Goal: Transaction & Acquisition: Subscribe to service/newsletter

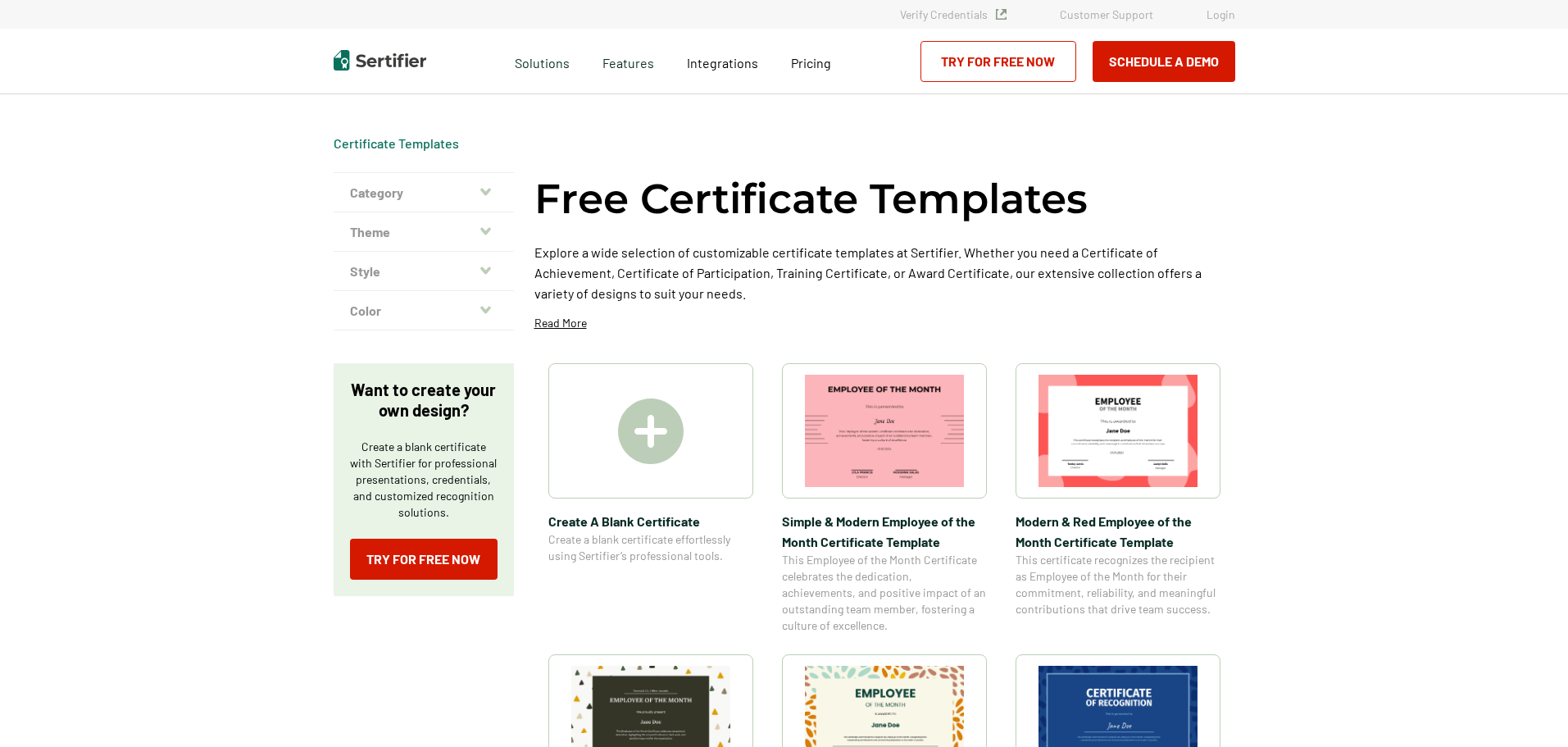
scroll to position [82, 0]
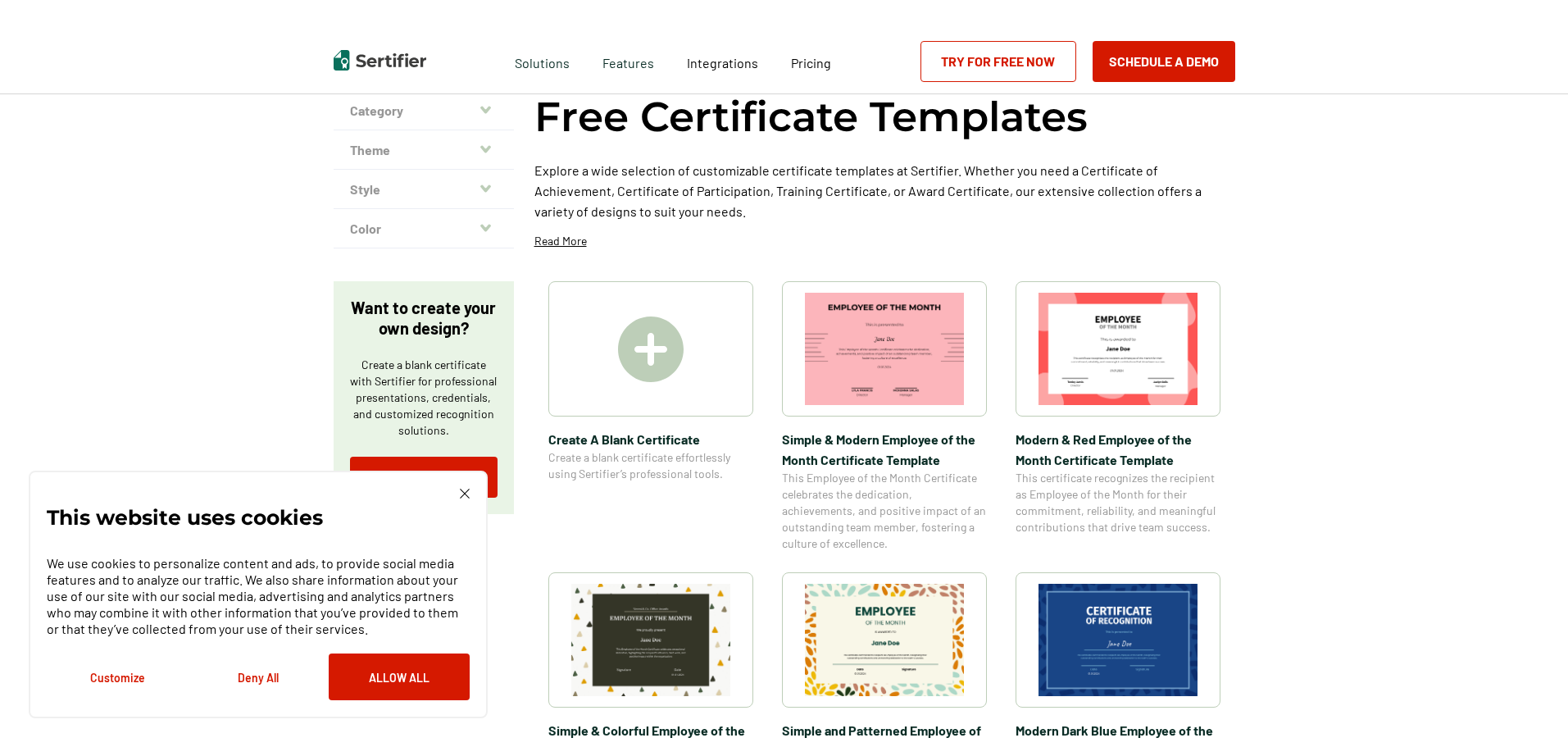
click at [650, 351] on img at bounding box center [651, 350] width 66 height 66
click at [1013, 66] on link "Try for Free Now" at bounding box center [999, 62] width 156 height 41
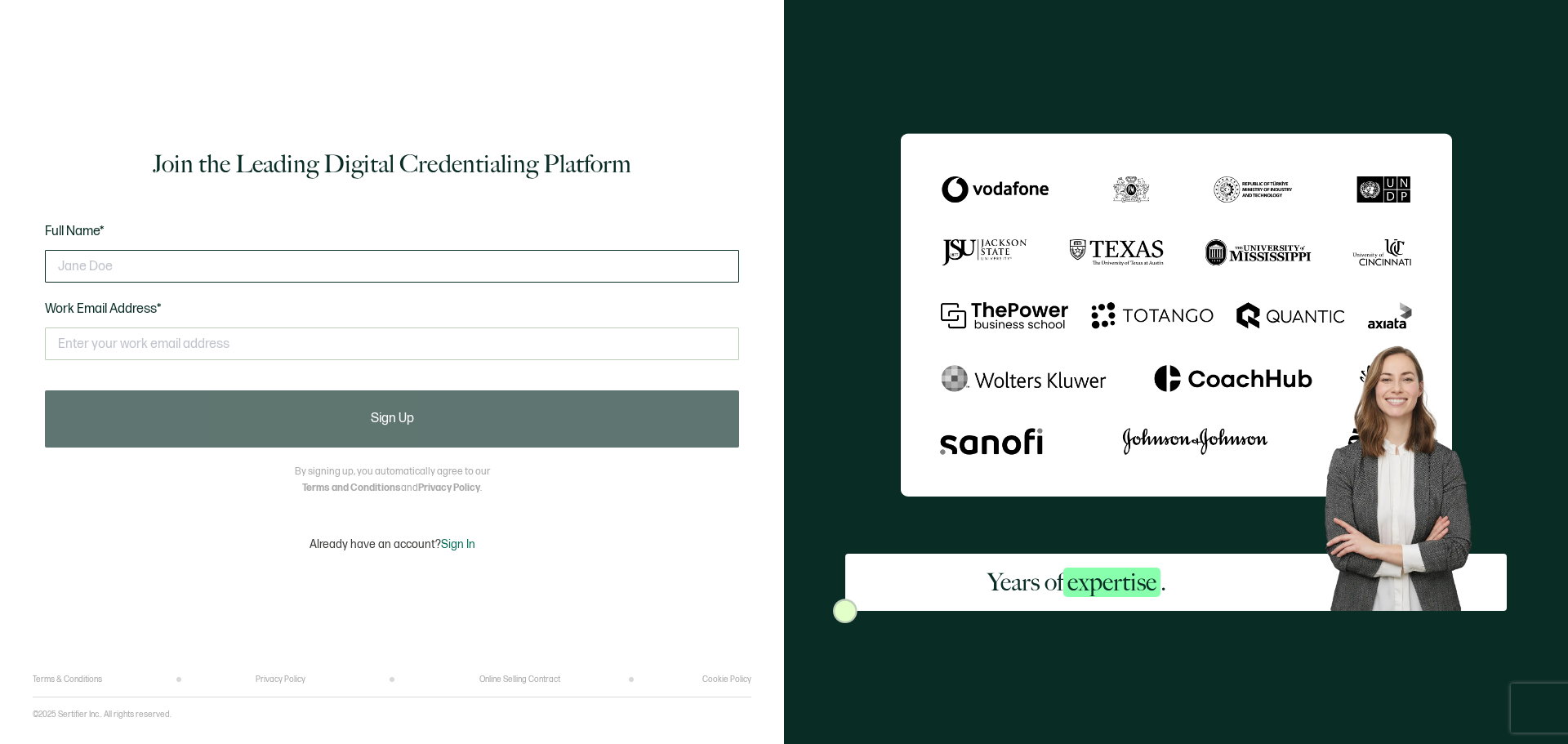
click at [228, 267] on input "text" at bounding box center [392, 267] width 694 height 33
type input "Rosemary Lin"
